Goal: Find specific fact: Find specific fact

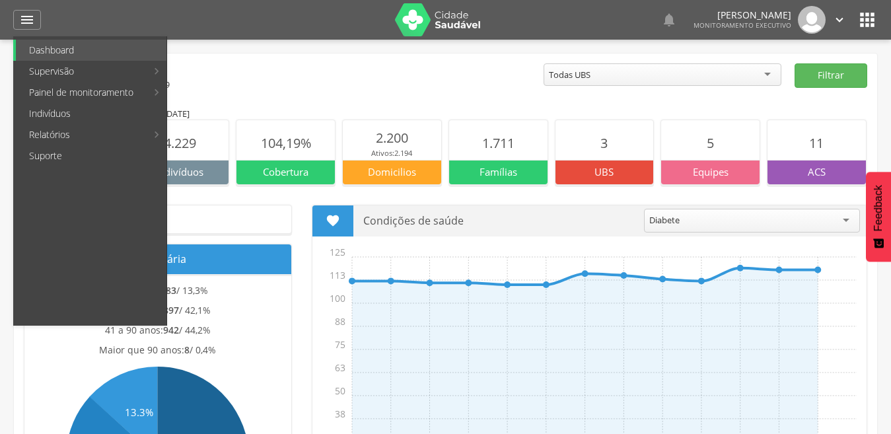
click at [58, 116] on link "Indivíduos" at bounding box center [91, 113] width 151 height 21
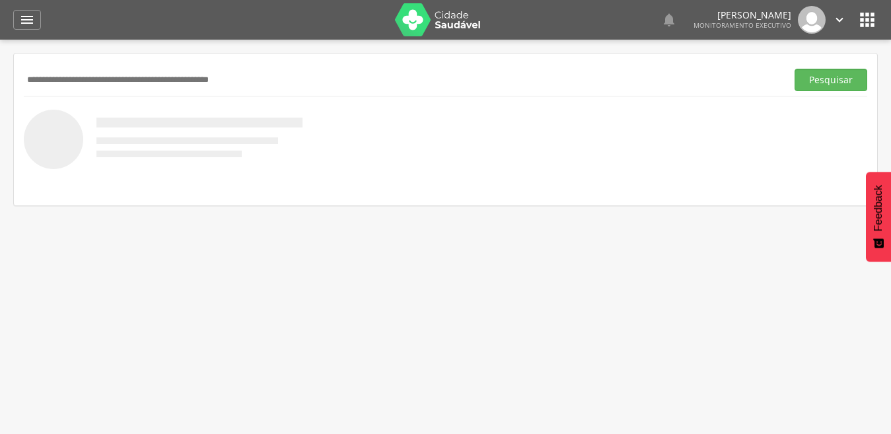
click at [88, 87] on input "text" at bounding box center [402, 80] width 757 height 22
type input "*********"
click at [794, 69] on button "Pesquisar" at bounding box center [830, 80] width 73 height 22
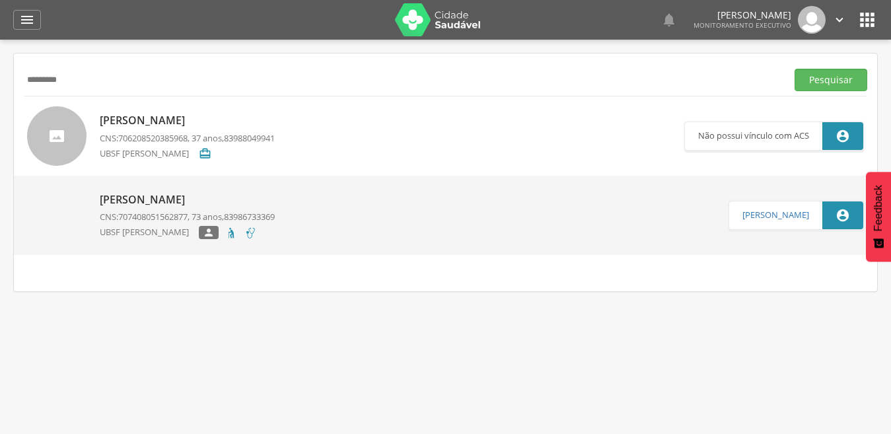
click at [170, 199] on p "[PERSON_NAME]" at bounding box center [187, 199] width 175 height 15
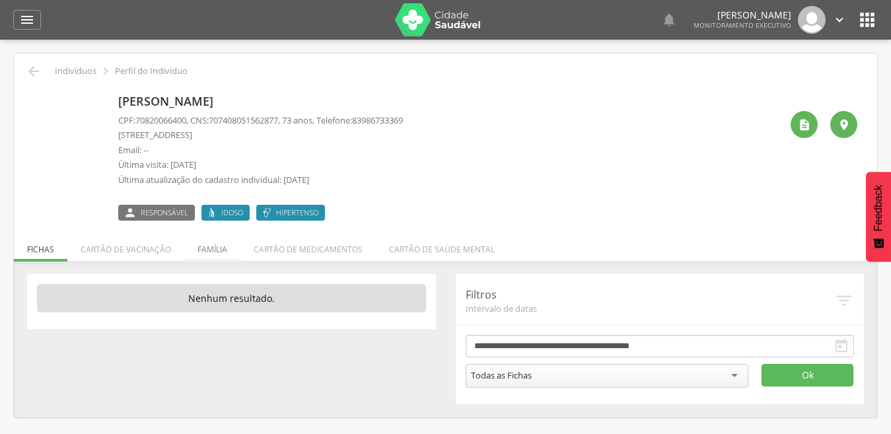
click at [222, 250] on li "Família" at bounding box center [212, 245] width 56 height 31
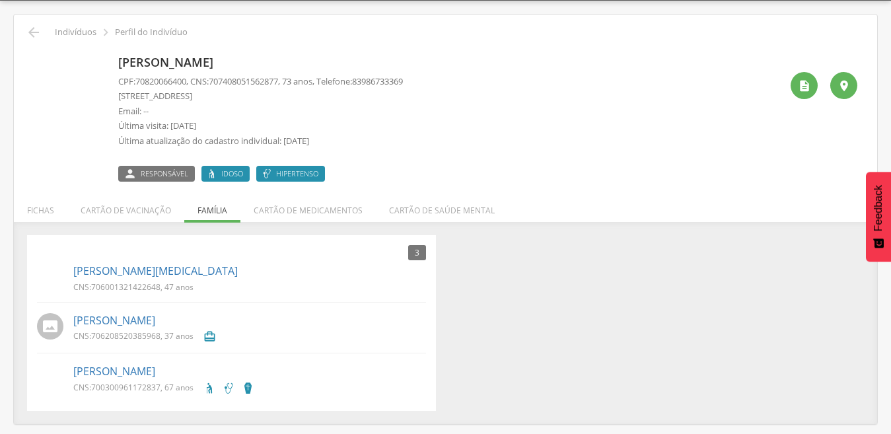
scroll to position [40, 0]
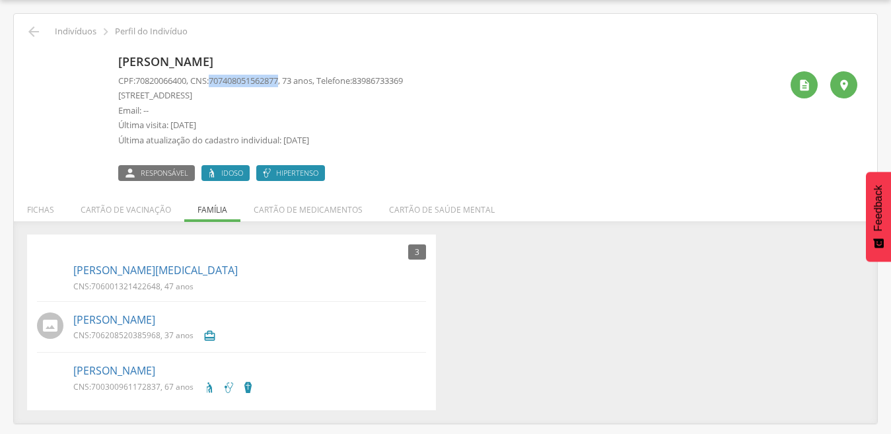
drag, startPoint x: 215, startPoint y: 79, endPoint x: 291, endPoint y: 82, distance: 75.3
click at [291, 82] on p "CPF: 70820066400 , CNS: [PHONE_NUMBER] , 73 anos, Telefone: [PHONE_NUMBER]" at bounding box center [260, 81] width 285 height 13
copy p "707408051562877"
